Goal: Task Accomplishment & Management: Complete application form

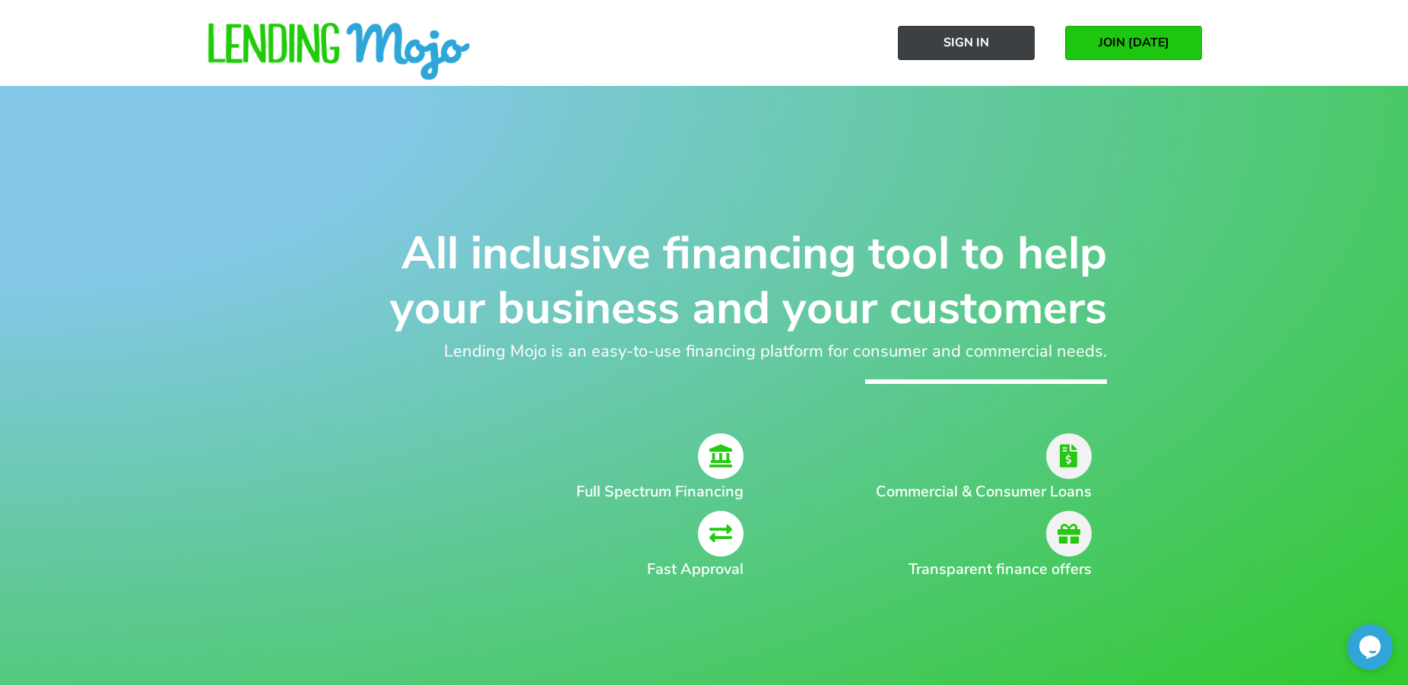
click at [987, 47] on span "Sign In" at bounding box center [967, 43] width 46 height 14
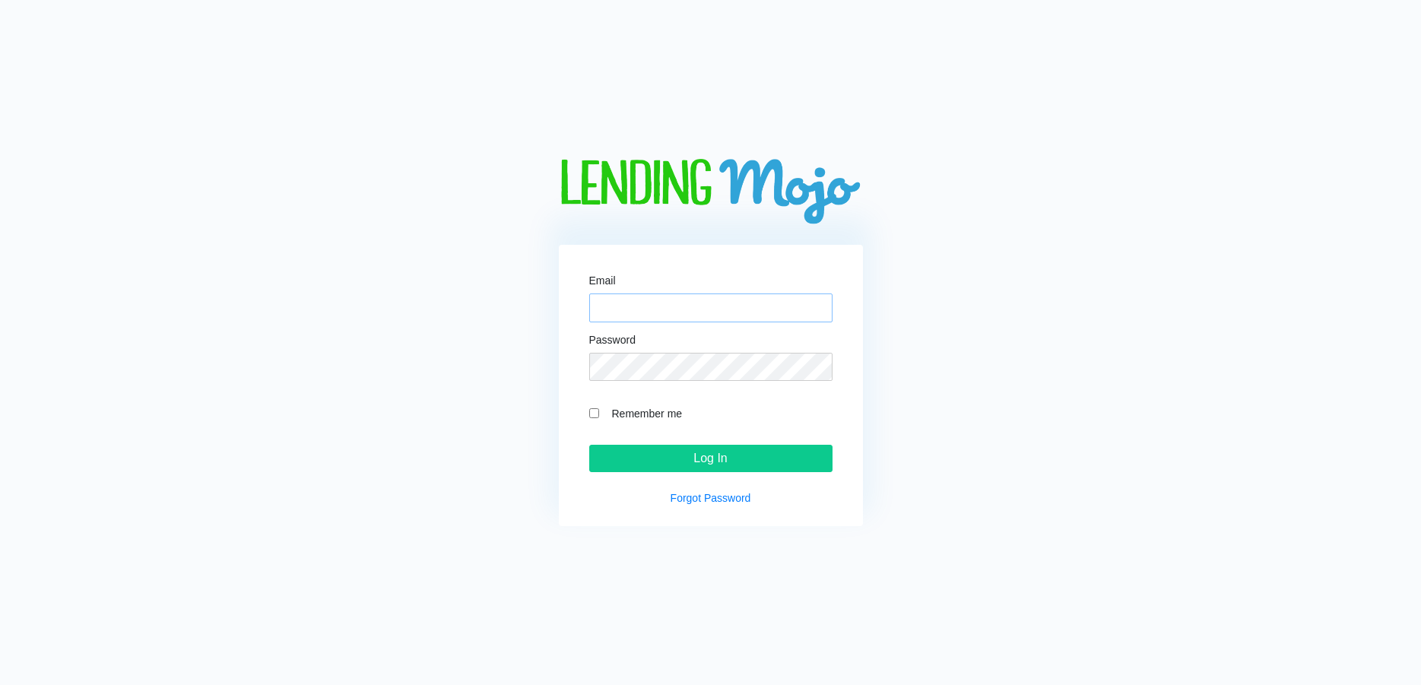
click at [639, 302] on input "Email" at bounding box center [710, 308] width 243 height 29
type input "[EMAIL_ADDRESS][DOMAIN_NAME]"
click at [704, 454] on input "Log In" at bounding box center [710, 458] width 243 height 27
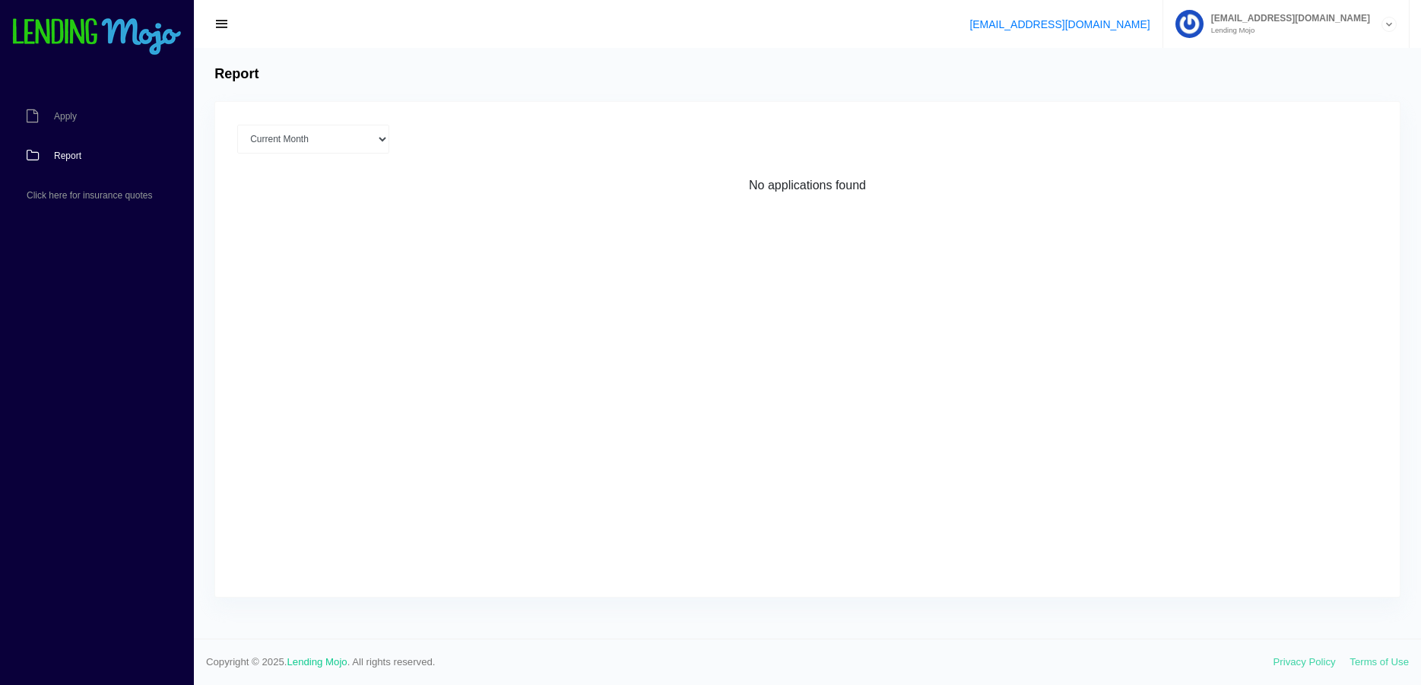
click at [221, 20] on span "button" at bounding box center [221, 24] width 15 height 17
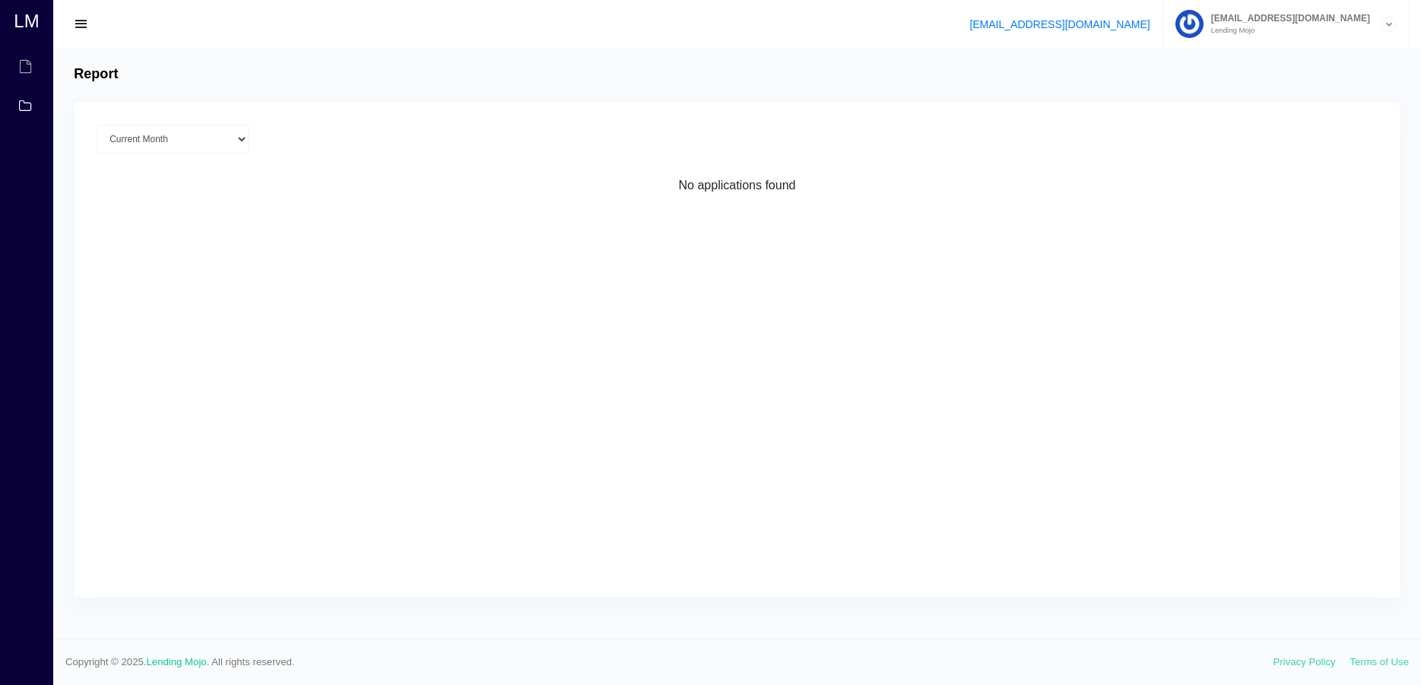
click at [84, 26] on span "button" at bounding box center [81, 24] width 15 height 17
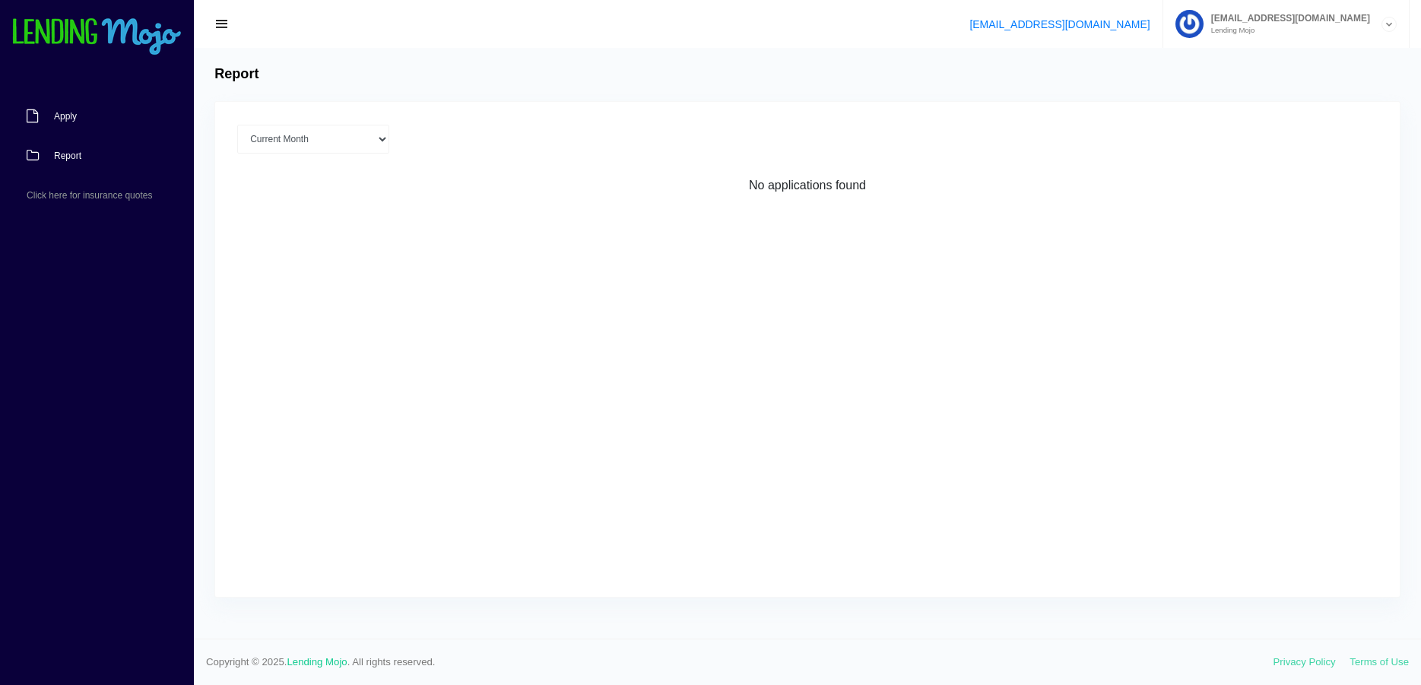
click at [65, 110] on link "Apply" at bounding box center [89, 117] width 179 height 40
